Goal: Use online tool/utility: Utilize a website feature to perform a specific function

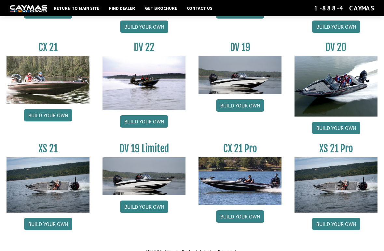
scroll to position [724, 0]
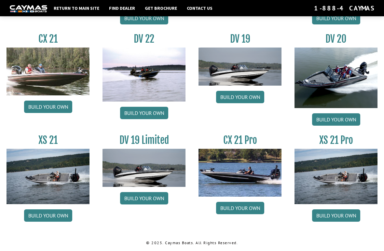
click at [234, 206] on link "Build your own" at bounding box center [240, 208] width 48 height 12
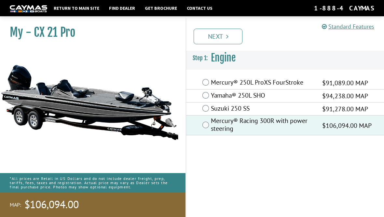
click at [213, 33] on link "Next" at bounding box center [218, 37] width 49 height 16
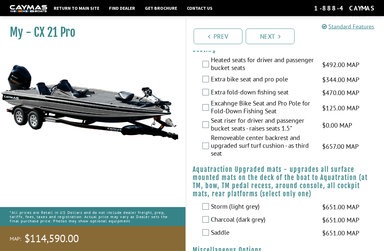
scroll to position [549, 0]
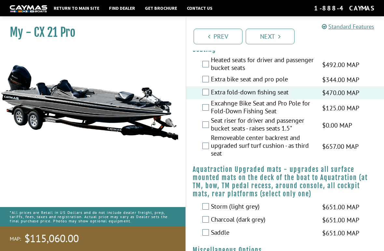
click at [10, 204] on div "My - CX 21 Pro MAP:" at bounding box center [89, 142] width 192 height 251
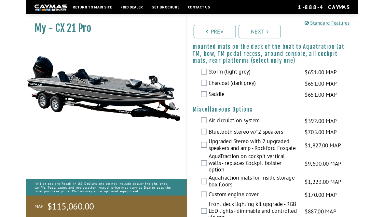
scroll to position [672, 0]
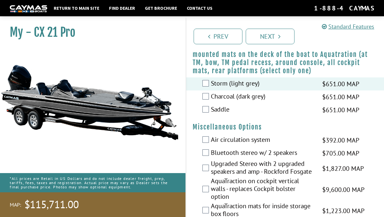
click at [5, 171] on div "My - CX 21 Pro MAP:" at bounding box center [89, 125] width 192 height 217
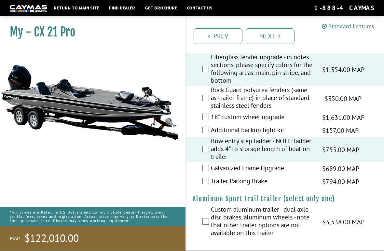
scroll to position [1098, 0]
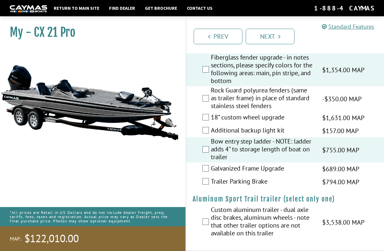
click at [264, 37] on link "Next" at bounding box center [270, 37] width 49 height 16
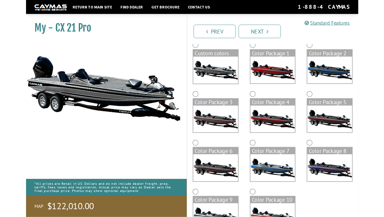
scroll to position [58, 0]
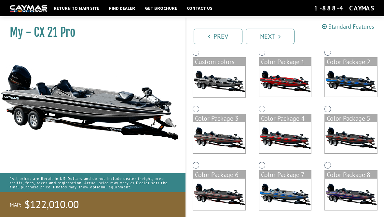
click at [144, 151] on img at bounding box center [89, 102] width 179 height 109
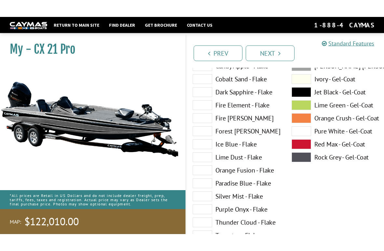
scroll to position [114, 0]
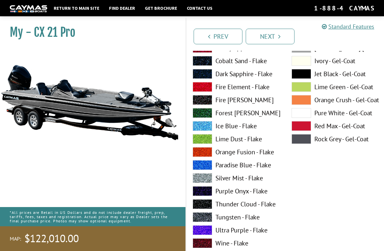
click at [202, 180] on span at bounding box center [203, 178] width 20 height 10
click at [267, 37] on link "Next" at bounding box center [270, 37] width 49 height 16
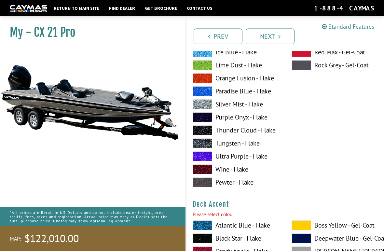
scroll to position [335, 0]
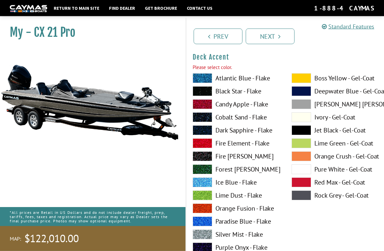
click at [197, 79] on span at bounding box center [203, 79] width 20 height 10
click at [268, 42] on link "Next" at bounding box center [270, 37] width 49 height 16
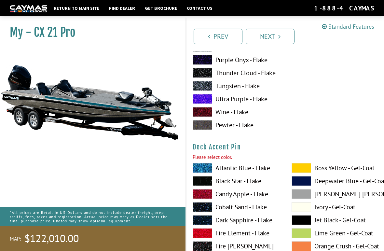
scroll to position [603, 0]
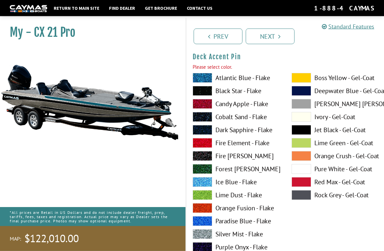
click at [199, 160] on span at bounding box center [203, 156] width 20 height 10
click at [264, 40] on link "Next" at bounding box center [270, 37] width 49 height 16
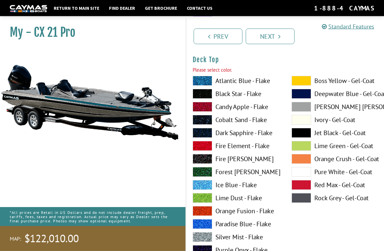
scroll to position [872, 0]
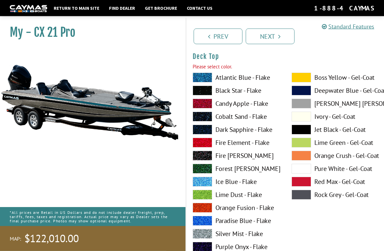
click at [199, 80] on span at bounding box center [203, 78] width 20 height 10
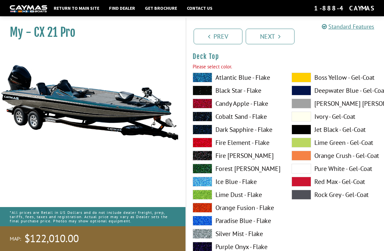
click at [209, 39] on icon "Pagination" at bounding box center [209, 36] width 2 height 7
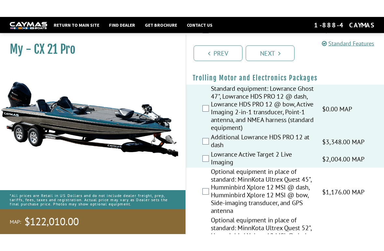
scroll to position [80, 0]
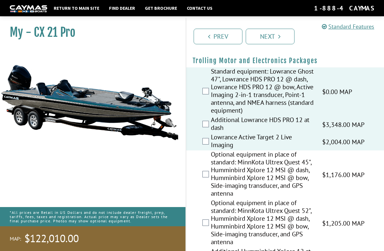
click at [269, 37] on link "Next" at bounding box center [270, 37] width 49 height 16
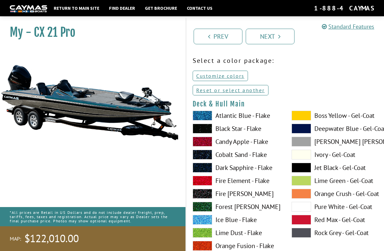
scroll to position [0, 0]
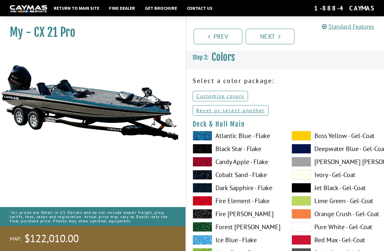
click at [198, 112] on link "Reset or select another" at bounding box center [231, 110] width 76 height 10
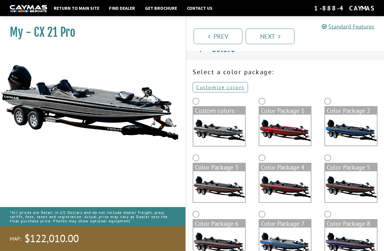
scroll to position [9, 0]
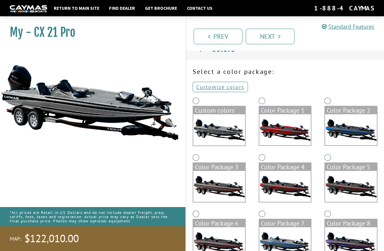
click at [202, 85] on link "Customize colors" at bounding box center [220, 87] width 55 height 10
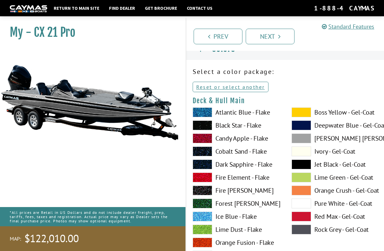
click at [172, 199] on div "My - CX 21 Pro MAP:" at bounding box center [89, 142] width 192 height 251
click at [173, 200] on div "My - CX 21 Pro MAP:" at bounding box center [89, 142] width 192 height 251
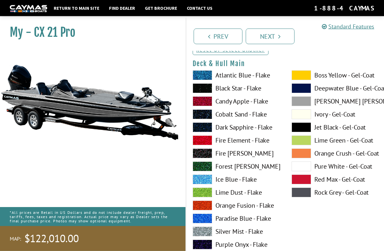
scroll to position [47, 0]
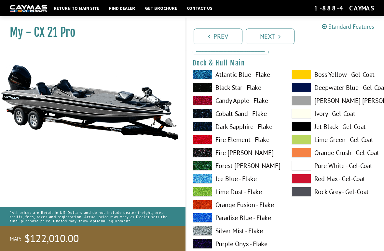
click at [200, 217] on span at bounding box center [203, 231] width 20 height 10
click at [202, 217] on span at bounding box center [203, 231] width 20 height 10
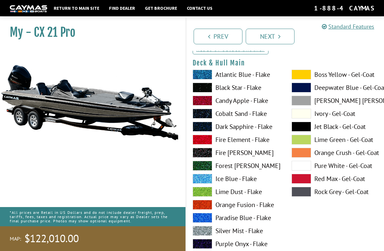
click at [264, 39] on link "Next" at bounding box center [270, 37] width 49 height 16
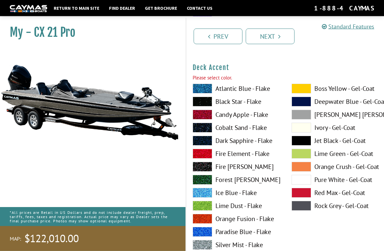
scroll to position [321, 0]
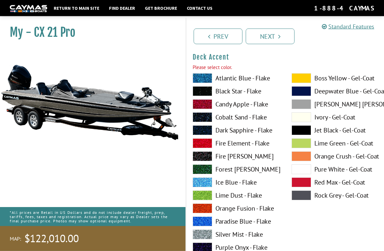
click at [200, 184] on span at bounding box center [203, 183] width 20 height 10
click at [261, 37] on link "Next" at bounding box center [270, 37] width 49 height 16
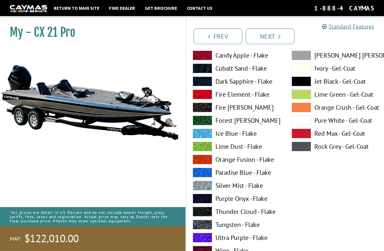
scroll to position [638, 0]
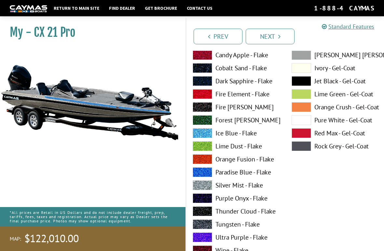
click at [202, 217] on span at bounding box center [203, 225] width 20 height 10
click at [260, 38] on link "Next" at bounding box center [270, 37] width 49 height 16
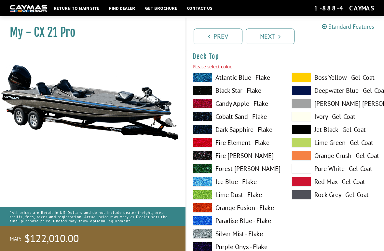
scroll to position [858, 0]
click at [197, 79] on span at bounding box center [203, 78] width 20 height 10
click at [200, 80] on span at bounding box center [203, 78] width 20 height 10
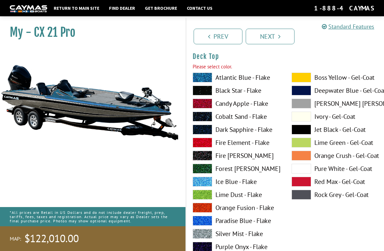
click at [266, 44] on link "Next" at bounding box center [270, 37] width 49 height 16
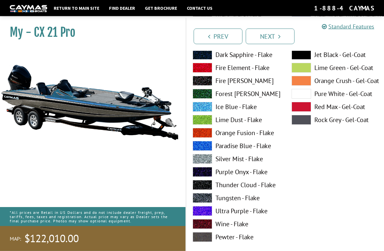
scroll to position [1201, 0]
click at [200, 200] on span at bounding box center [203, 198] width 20 height 10
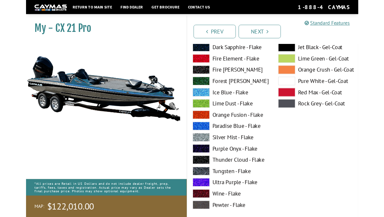
scroll to position [1199, 0]
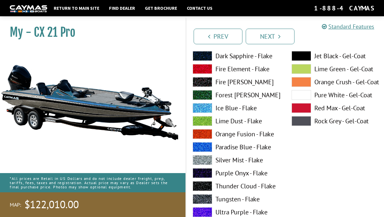
click at [263, 39] on link "Next" at bounding box center [270, 37] width 49 height 16
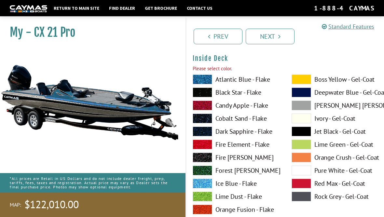
scroll to position [1394, 0]
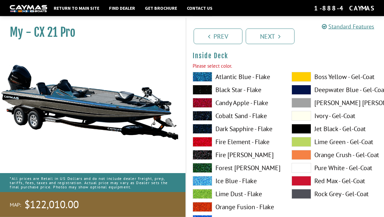
click at [202, 184] on span at bounding box center [203, 182] width 20 height 10
click at [265, 40] on link "Next" at bounding box center [270, 37] width 49 height 16
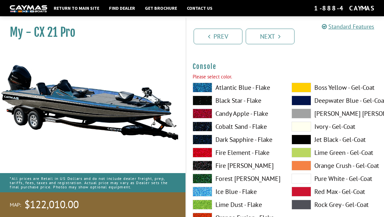
scroll to position [1663, 0]
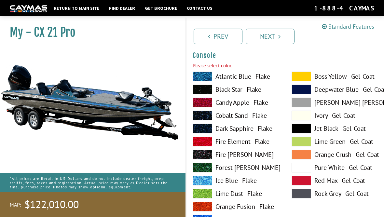
click at [200, 183] on span at bounding box center [203, 181] width 20 height 10
click at [263, 36] on link "Next" at bounding box center [270, 37] width 49 height 16
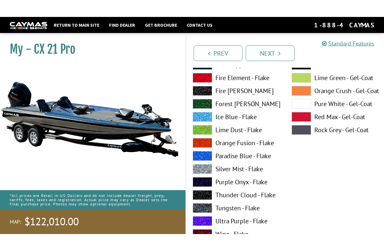
scroll to position [2013, 0]
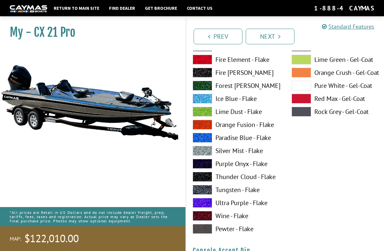
click at [204, 193] on span at bounding box center [203, 190] width 20 height 10
click at [263, 38] on link "Next" at bounding box center [270, 37] width 49 height 16
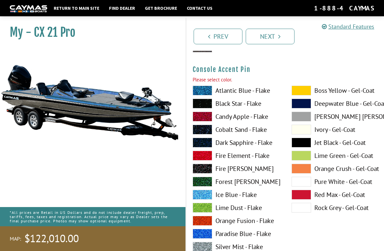
scroll to position [2200, 0]
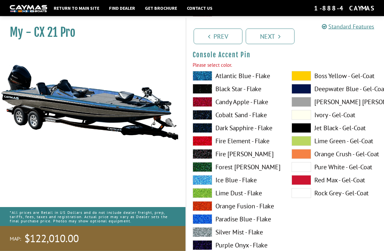
click at [202, 217] on span at bounding box center [203, 233] width 20 height 10
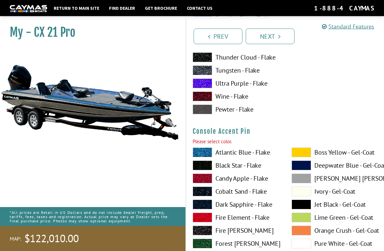
scroll to position [2123, 0]
click at [266, 34] on link "Next" at bounding box center [270, 37] width 49 height 16
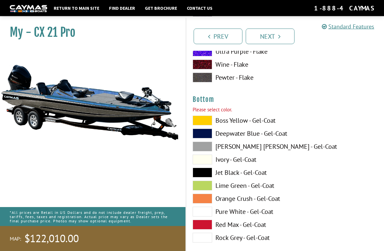
scroll to position [2468, 0]
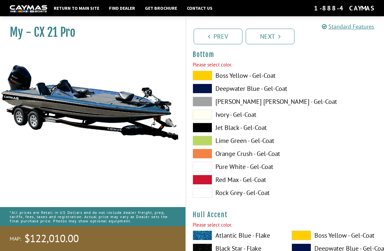
click at [194, 128] on span at bounding box center [203, 128] width 20 height 10
click at [200, 132] on span at bounding box center [203, 128] width 20 height 10
click at [202, 131] on span at bounding box center [203, 128] width 20 height 10
click at [260, 35] on link "Next" at bounding box center [270, 37] width 49 height 16
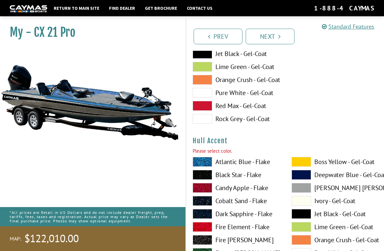
scroll to position [2619, 0]
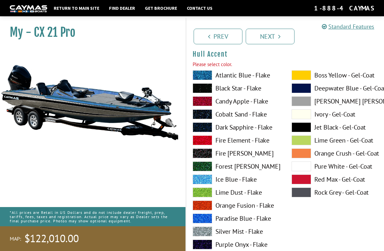
click at [197, 183] on span at bounding box center [203, 180] width 20 height 10
click at [265, 40] on link "Next" at bounding box center [270, 37] width 49 height 16
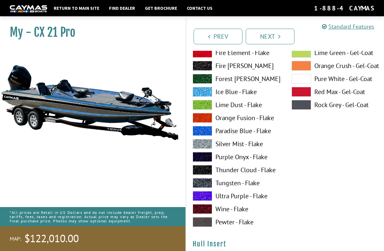
scroll to position [2981, 0]
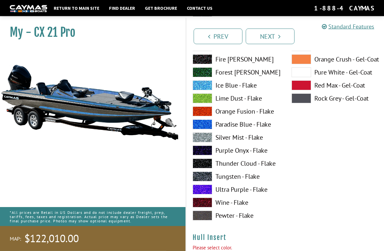
click at [199, 178] on span at bounding box center [203, 177] width 20 height 10
click at [263, 36] on link "Next" at bounding box center [270, 37] width 49 height 16
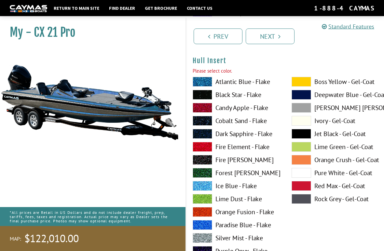
scroll to position [3156, 0]
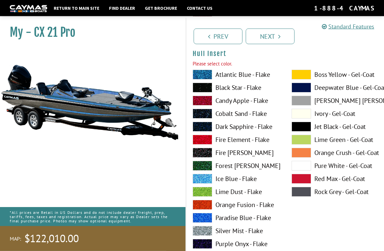
click at [197, 80] on span at bounding box center [203, 75] width 20 height 10
click at [264, 36] on link "Next" at bounding box center [270, 37] width 49 height 16
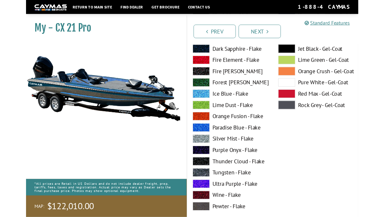
scroll to position [3494, 0]
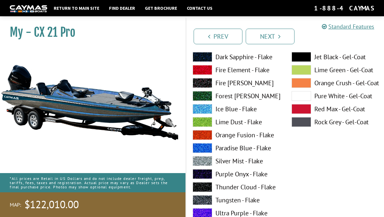
click at [201, 205] on span at bounding box center [203, 200] width 20 height 10
click at [263, 36] on link "Next" at bounding box center [270, 37] width 49 height 16
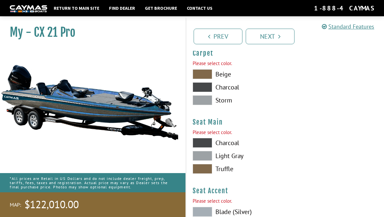
scroll to position [3693, 0]
click at [198, 105] on span at bounding box center [203, 100] width 20 height 10
click at [201, 161] on span at bounding box center [203, 156] width 20 height 10
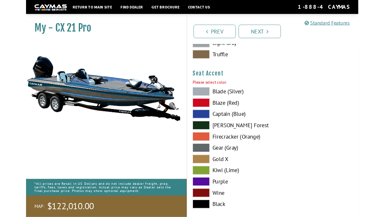
scroll to position [3793, 0]
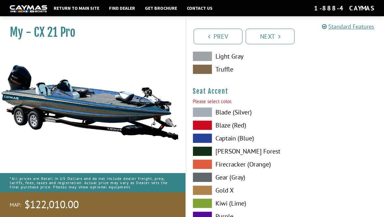
click at [202, 143] on span at bounding box center [203, 139] width 20 height 10
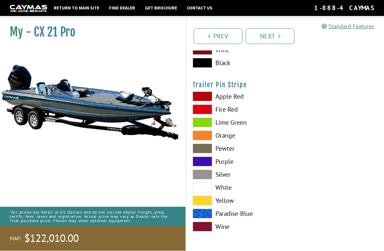
scroll to position [3978, 0]
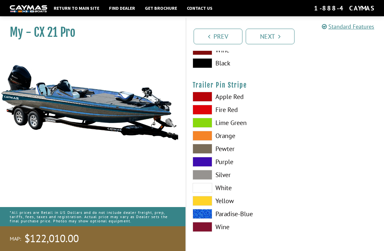
click at [201, 176] on span at bounding box center [203, 175] width 20 height 10
click at [264, 36] on link "Next" at bounding box center [270, 37] width 49 height 16
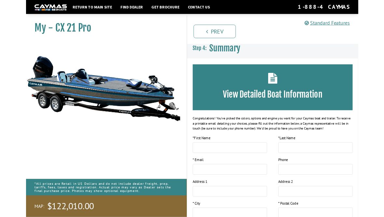
scroll to position [0, 0]
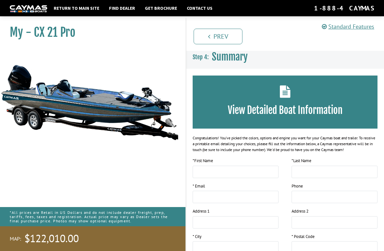
click at [41, 156] on img at bounding box center [89, 102] width 179 height 109
click at [60, 114] on img at bounding box center [89, 102] width 179 height 109
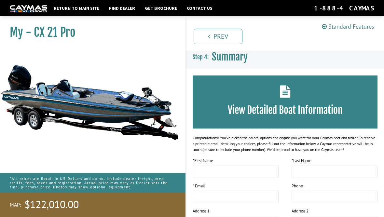
click at [54, 95] on img at bounding box center [89, 102] width 179 height 109
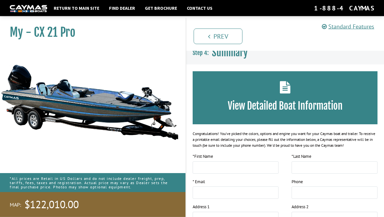
scroll to position [5, 0]
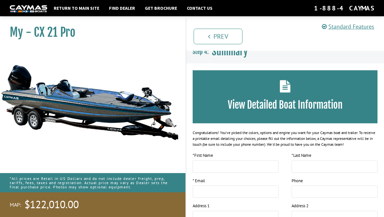
click at [118, 108] on img at bounding box center [89, 102] width 179 height 109
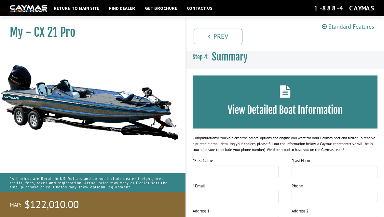
click at [212, 36] on link "Prev" at bounding box center [218, 37] width 49 height 16
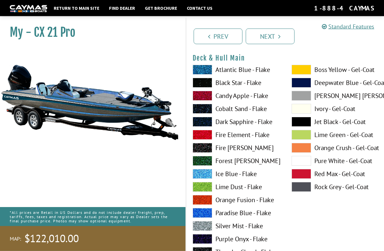
scroll to position [52, 0]
click at [341, 27] on link "Standard Features" at bounding box center [348, 26] width 52 height 7
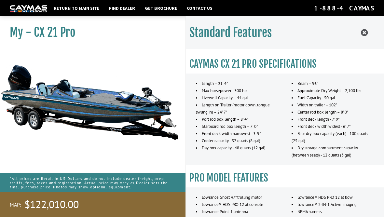
scroll to position [386, 0]
